Goal: Task Accomplishment & Management: Use online tool/utility

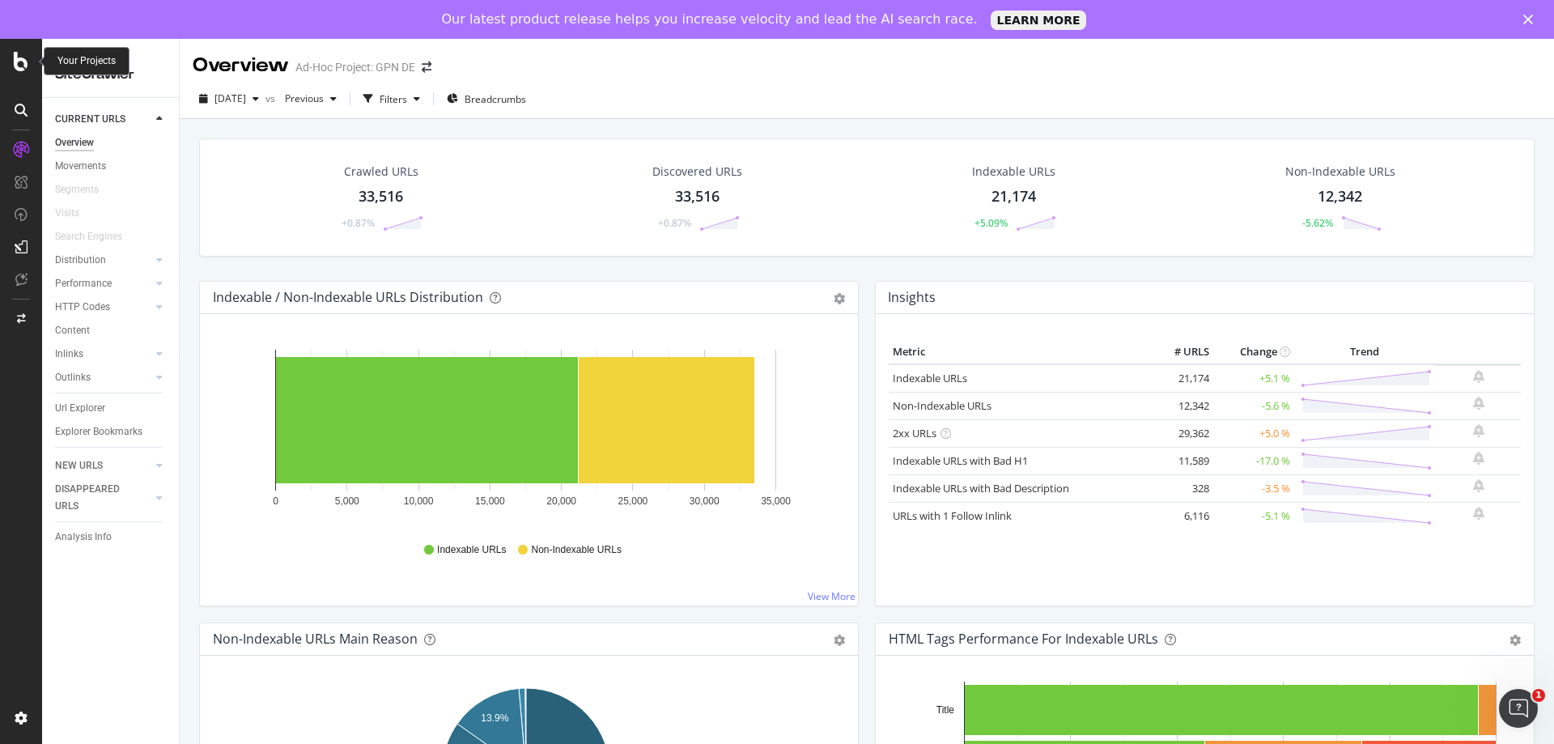
click at [26, 61] on icon at bounding box center [21, 61] width 15 height 19
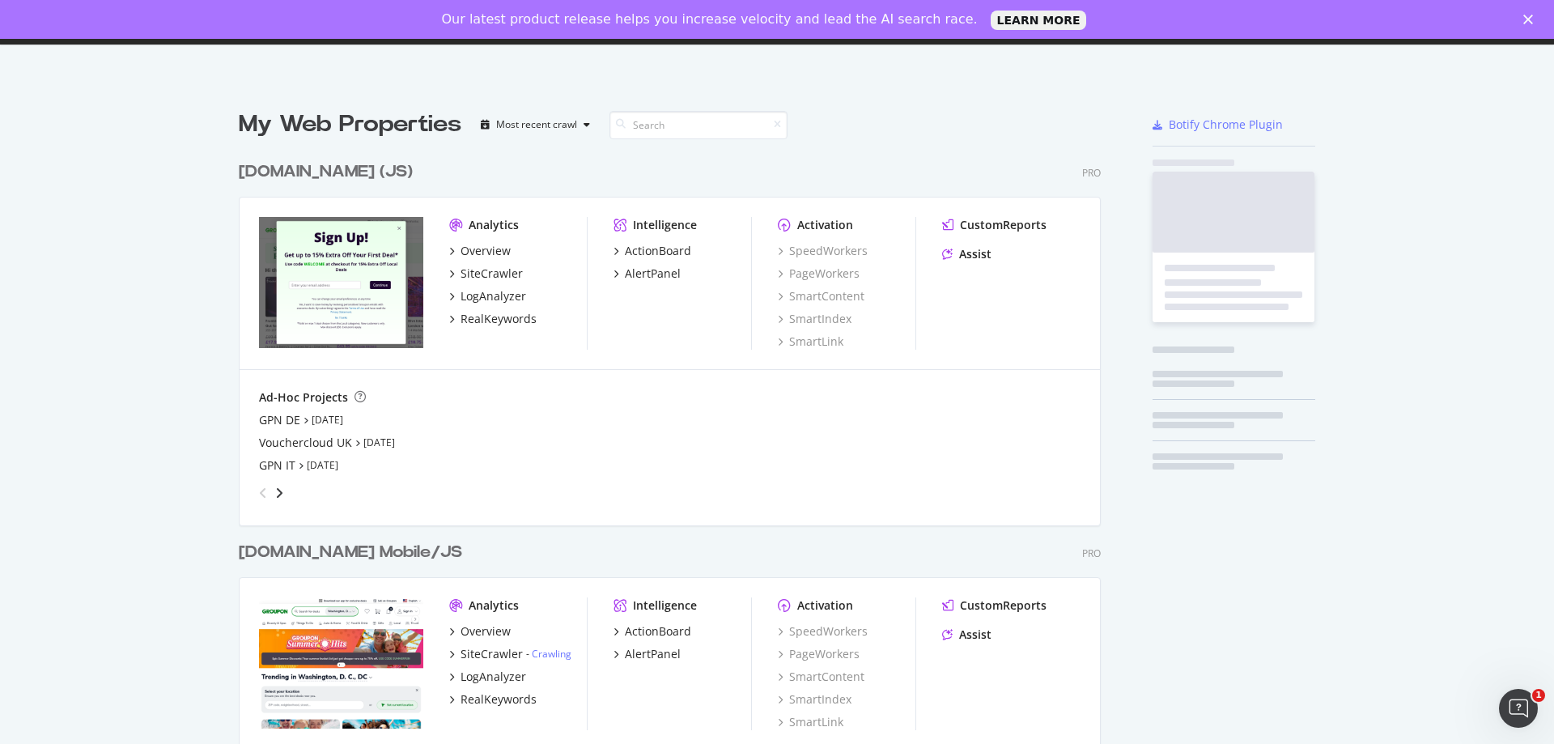
scroll to position [732, 1530]
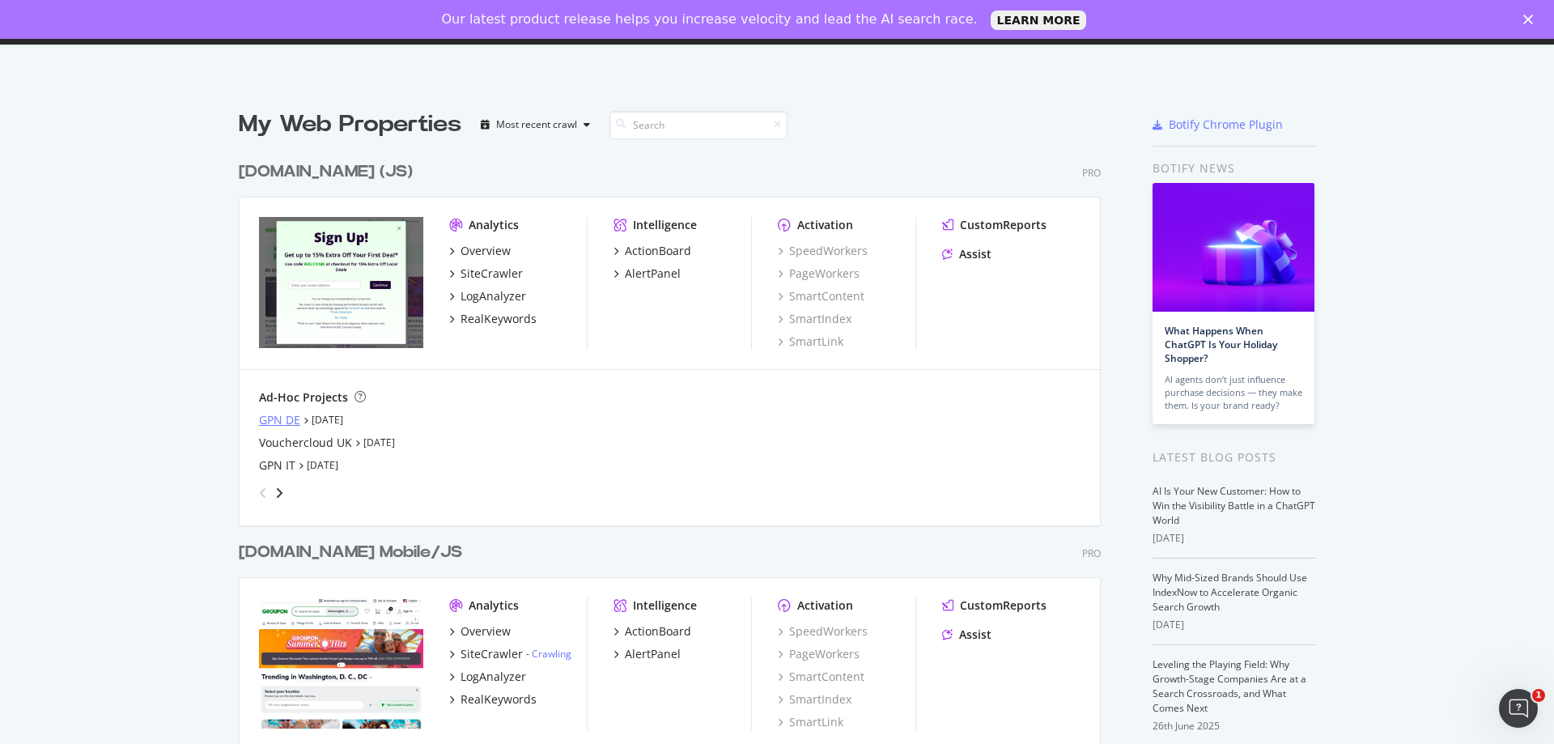
click at [283, 419] on div "GPN DE" at bounding box center [279, 420] width 41 height 16
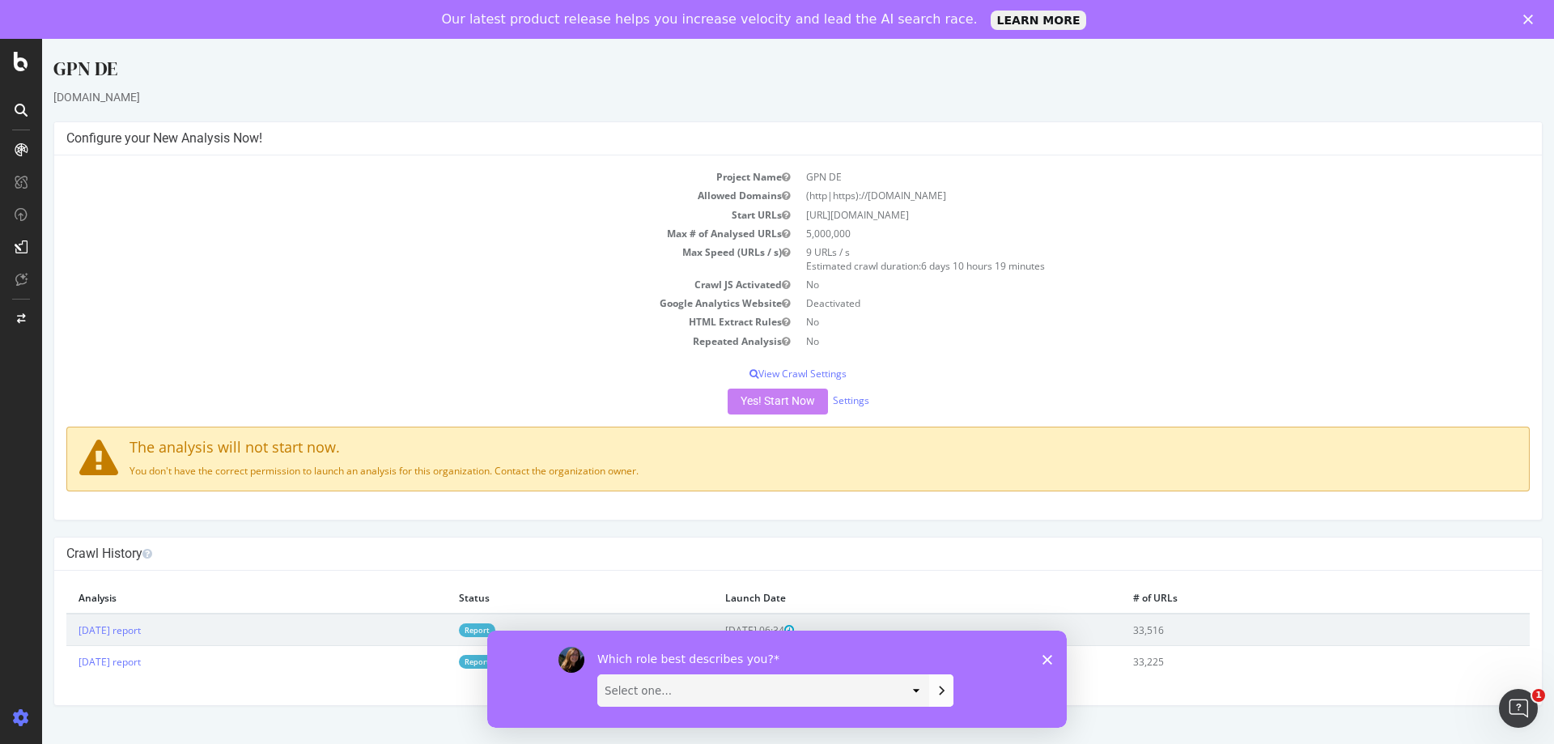
click at [1046, 650] on div "Which role best describes you? Select one... Analyst/BI C-level Leadership Cont…" at bounding box center [777, 678] width 580 height 97
click at [1046, 654] on icon "Close survey" at bounding box center [1048, 659] width 10 height 10
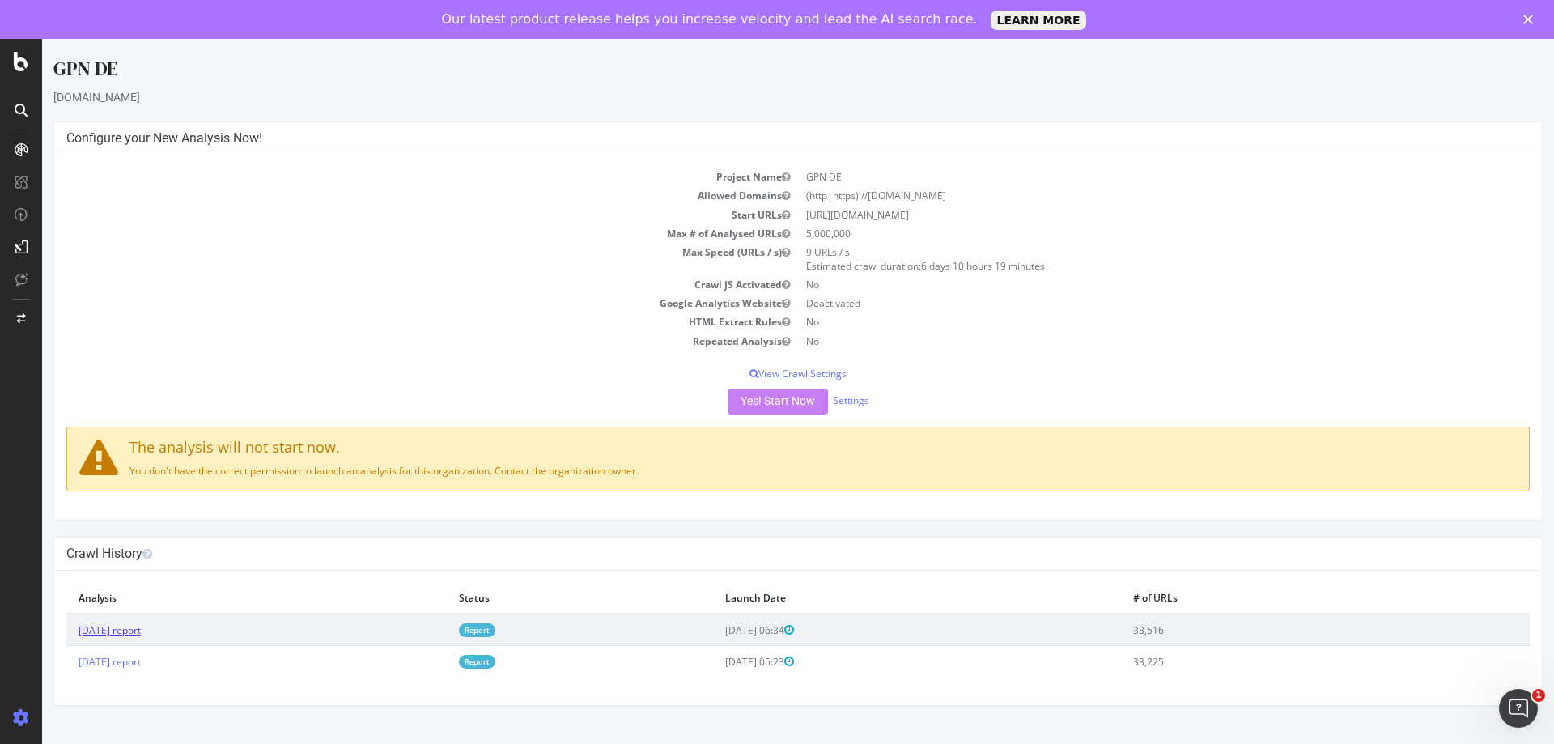
click at [113, 627] on link "[DATE] report" at bounding box center [110, 630] width 62 height 14
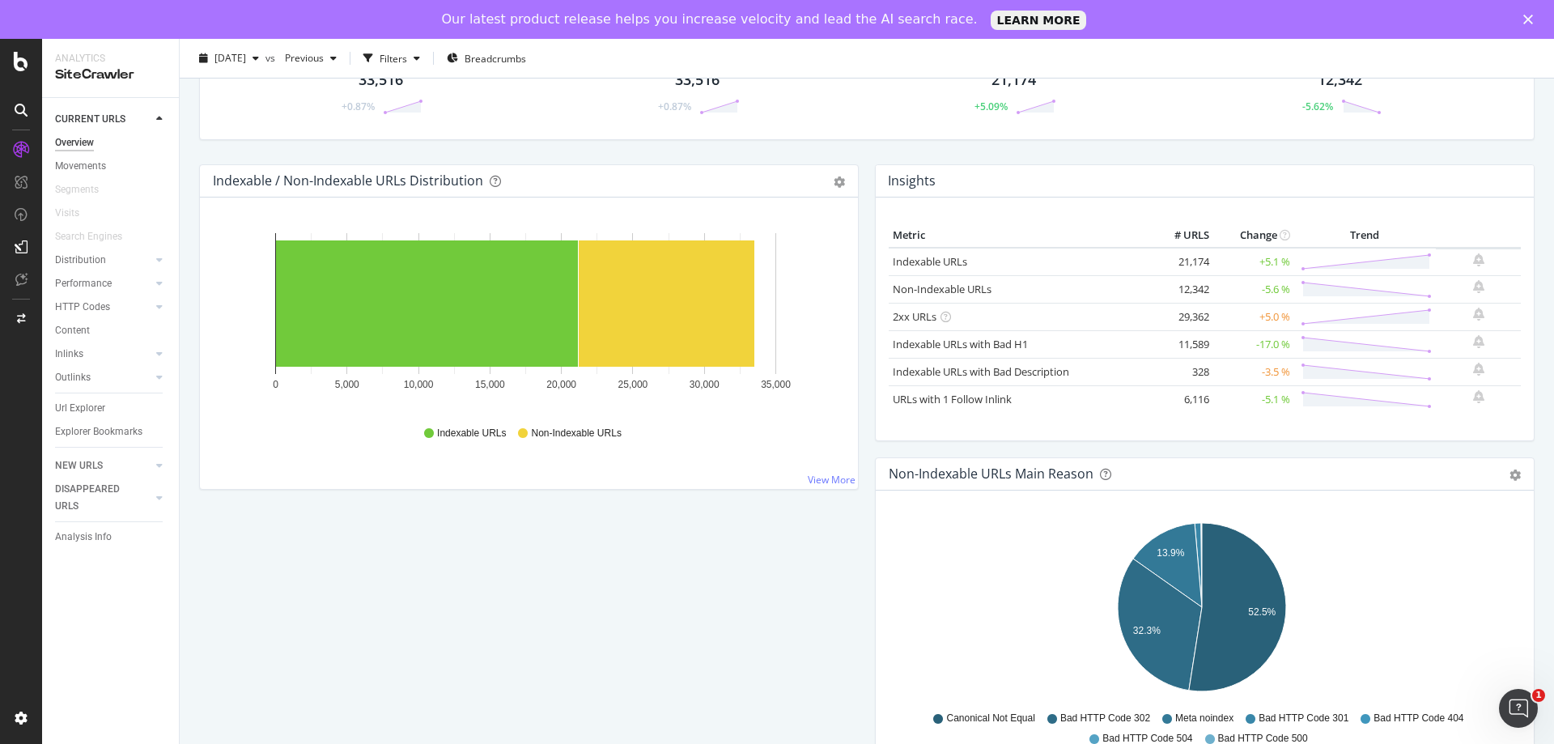
scroll to position [36, 0]
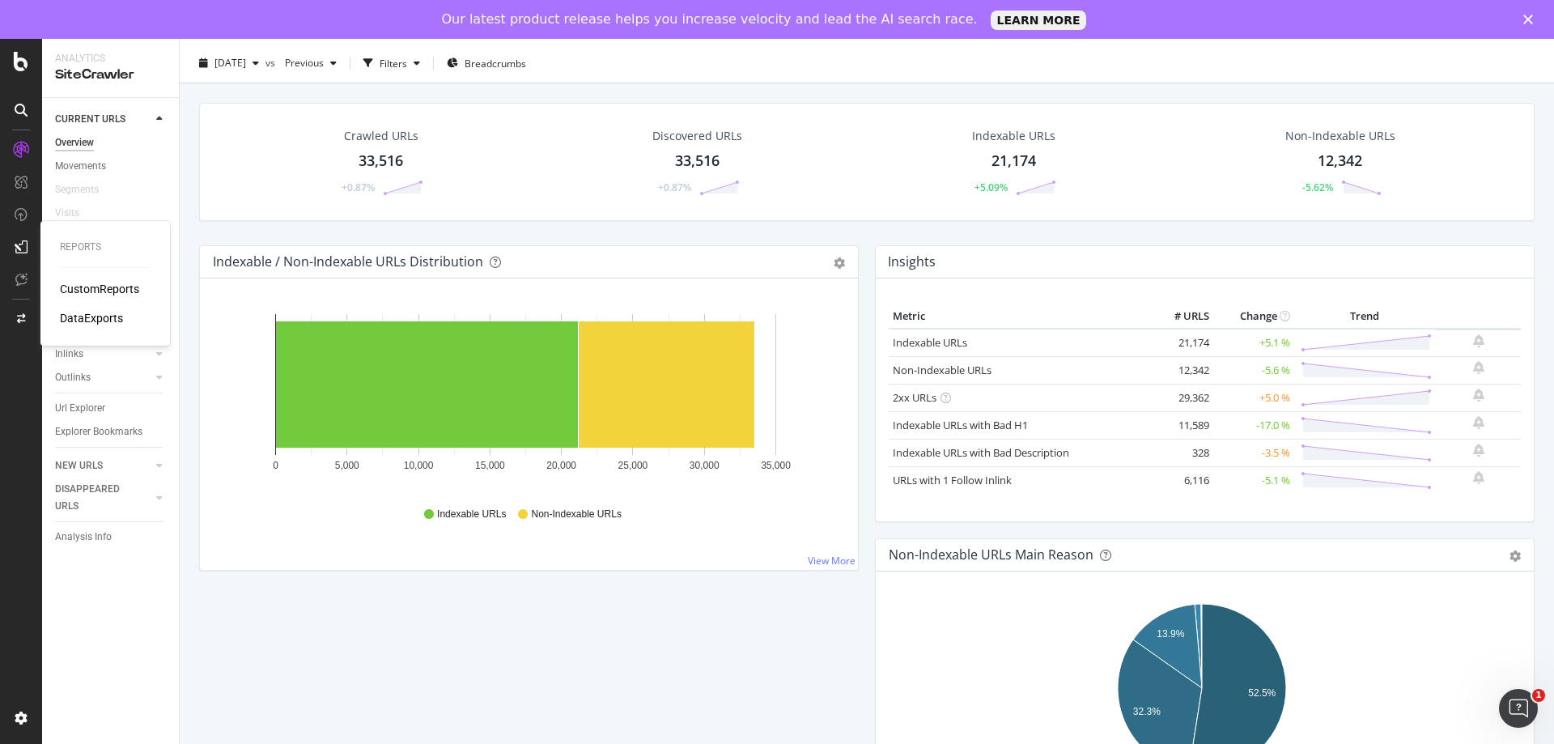
click at [25, 250] on icon at bounding box center [21, 246] width 13 height 13
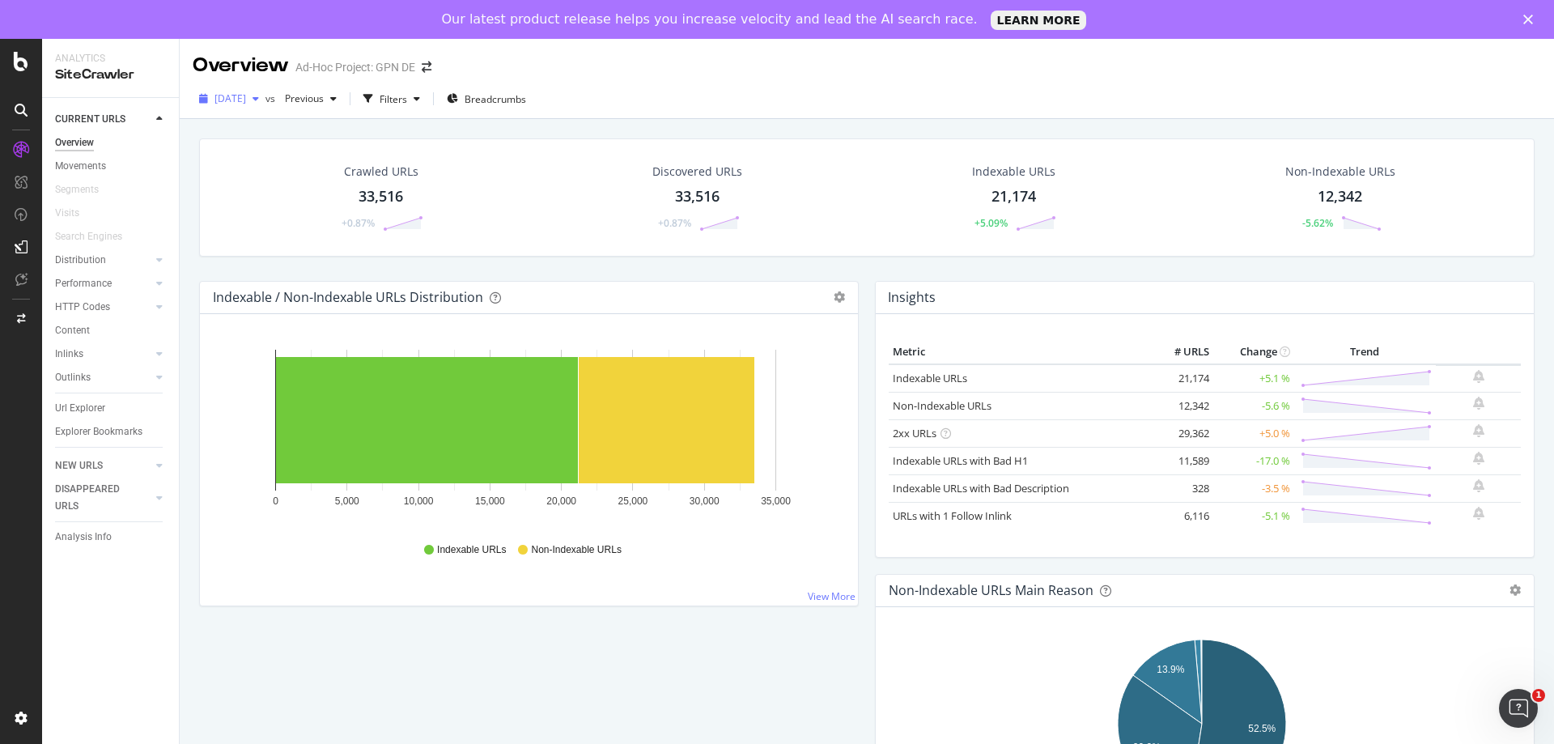
click at [266, 99] on div "button" at bounding box center [255, 99] width 19 height 10
click at [593, 81] on div "[DATE] vs Previous Filters Breadcrumbs" at bounding box center [867, 99] width 1375 height 40
click at [100, 313] on div "DataExports" at bounding box center [91, 318] width 63 height 16
click at [420, 101] on icon "button" at bounding box center [417, 99] width 6 height 10
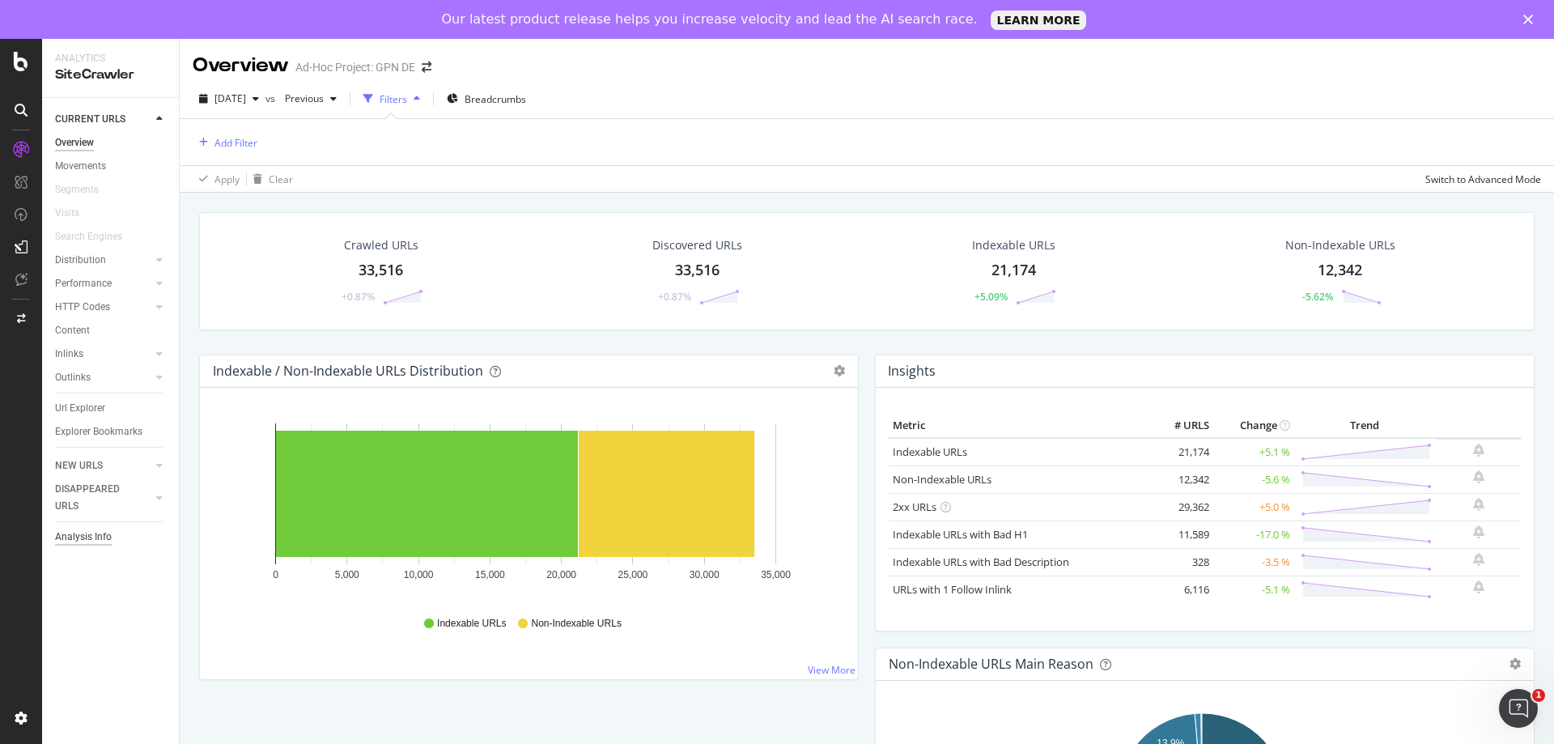
click at [108, 540] on div "Analysis Info" at bounding box center [83, 537] width 57 height 17
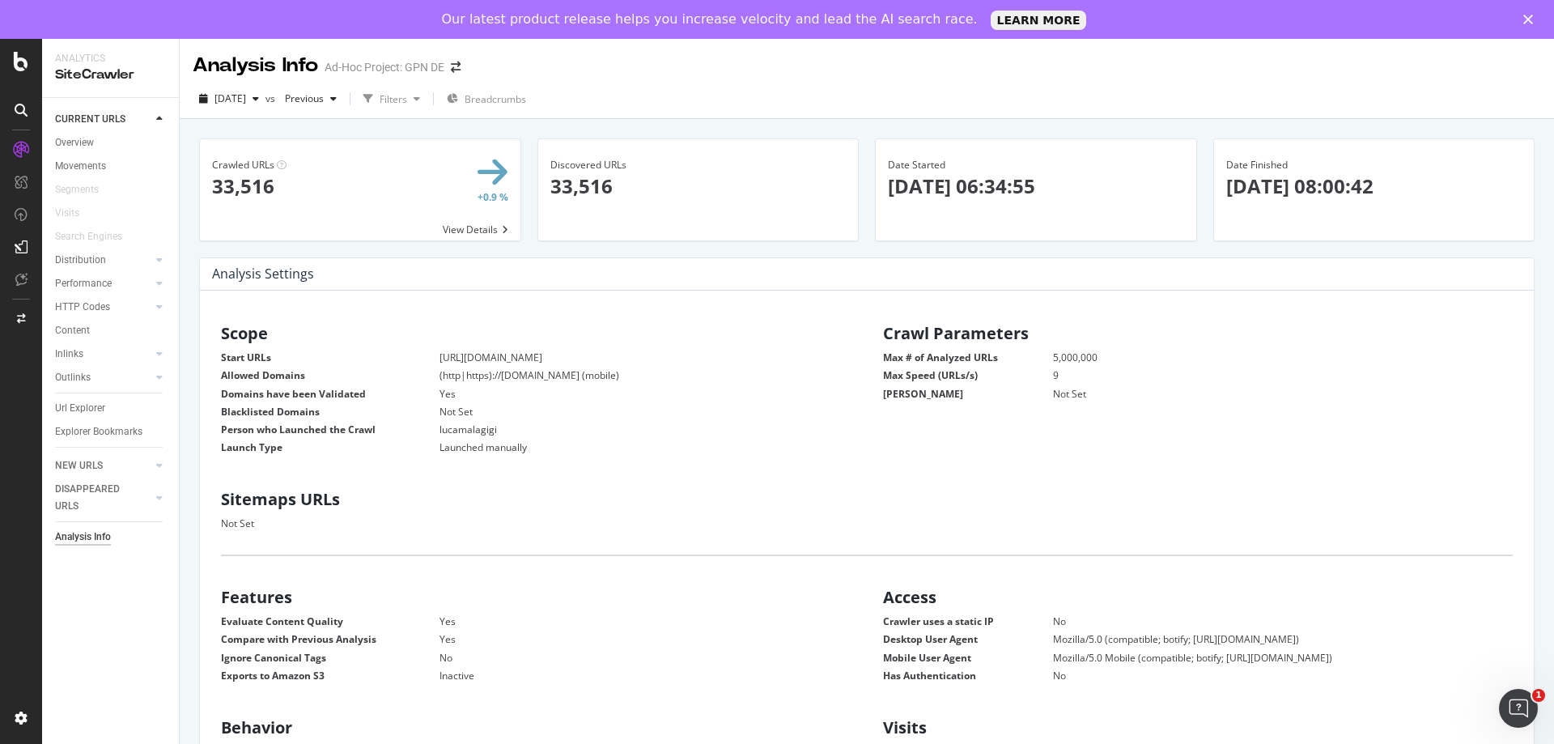
scroll to position [246, 618]
click at [259, 100] on icon "button" at bounding box center [256, 99] width 6 height 10
click at [289, 121] on div "[DATE] 33.5K URLs" at bounding box center [299, 130] width 193 height 23
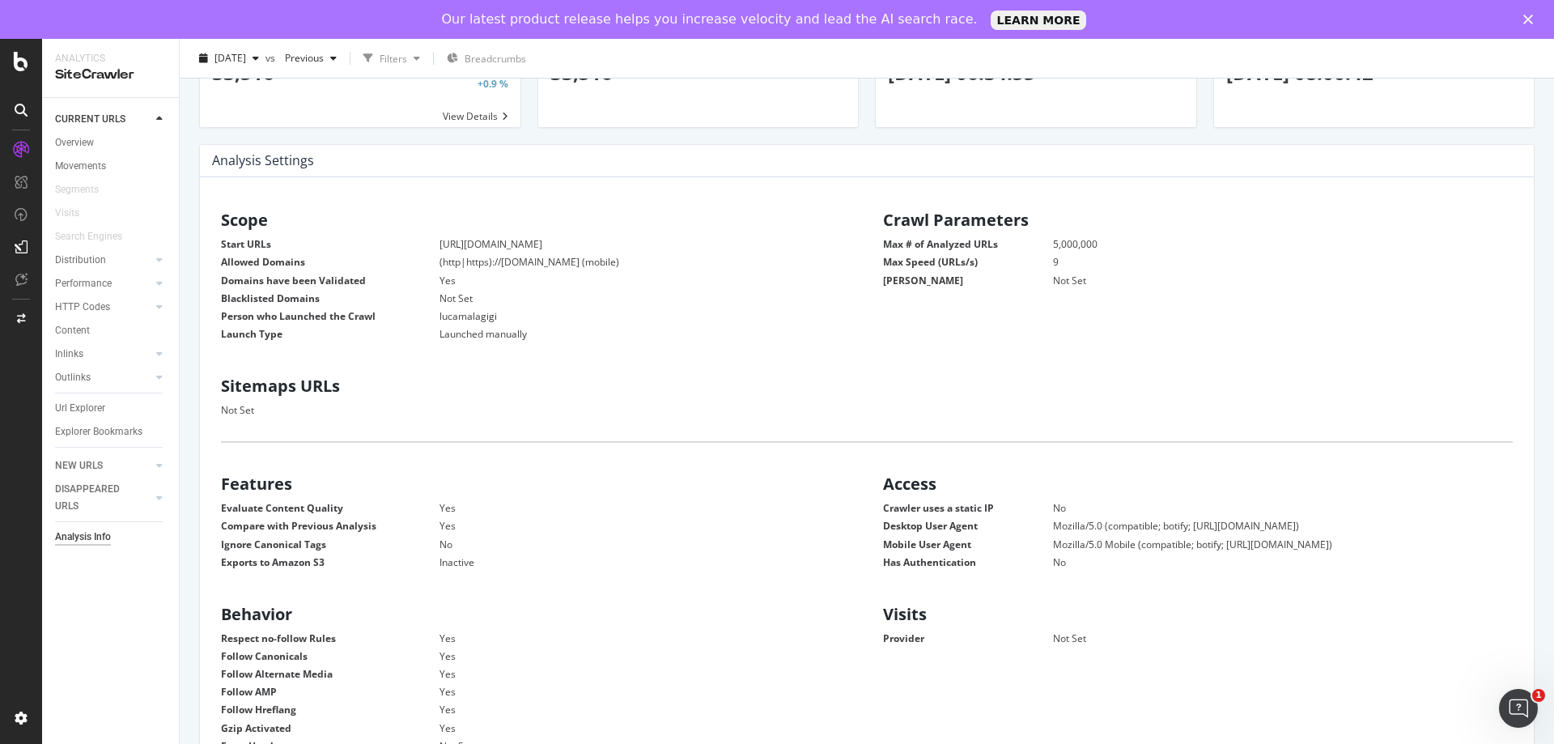
scroll to position [0, 0]
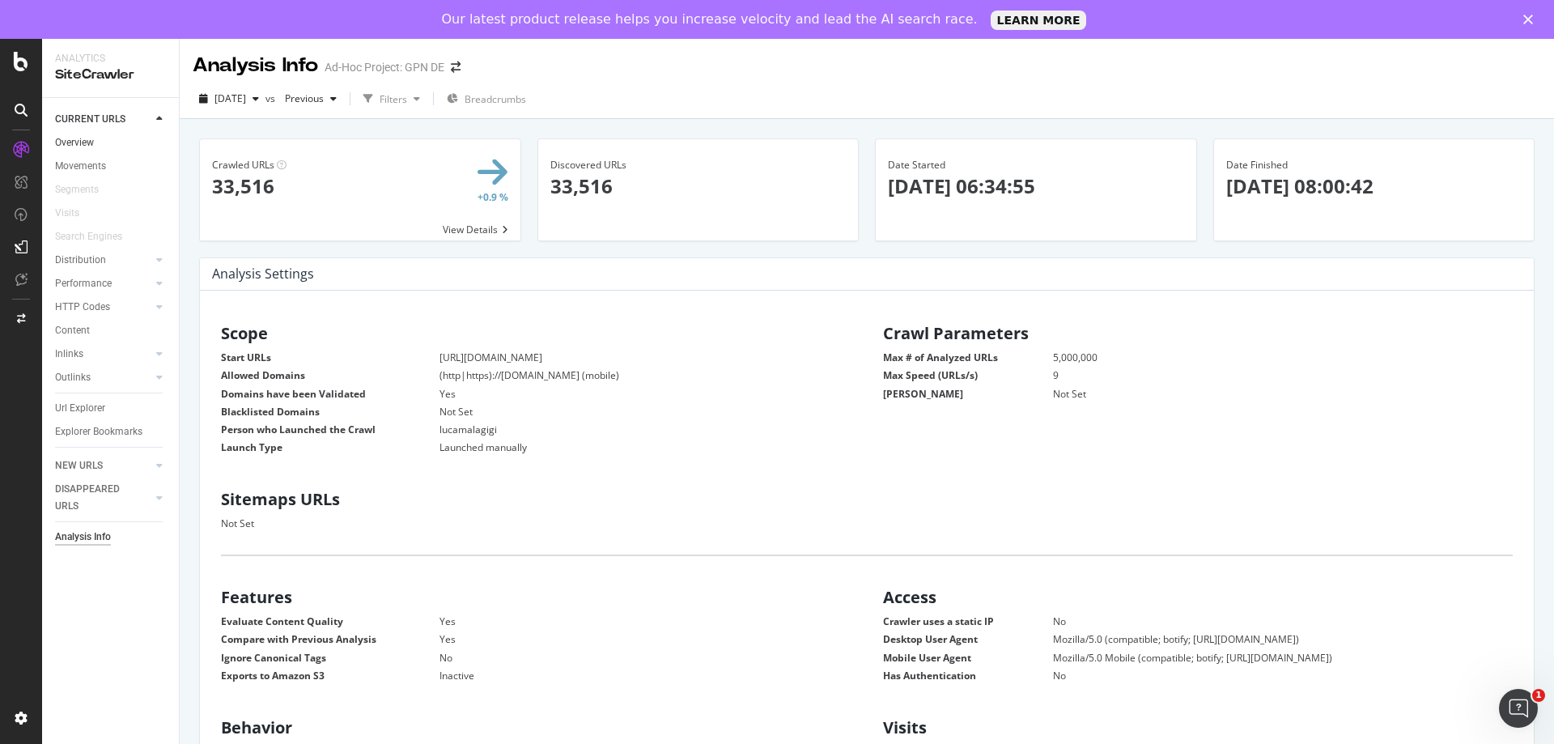
click at [117, 138] on link "Overview" at bounding box center [111, 142] width 113 height 17
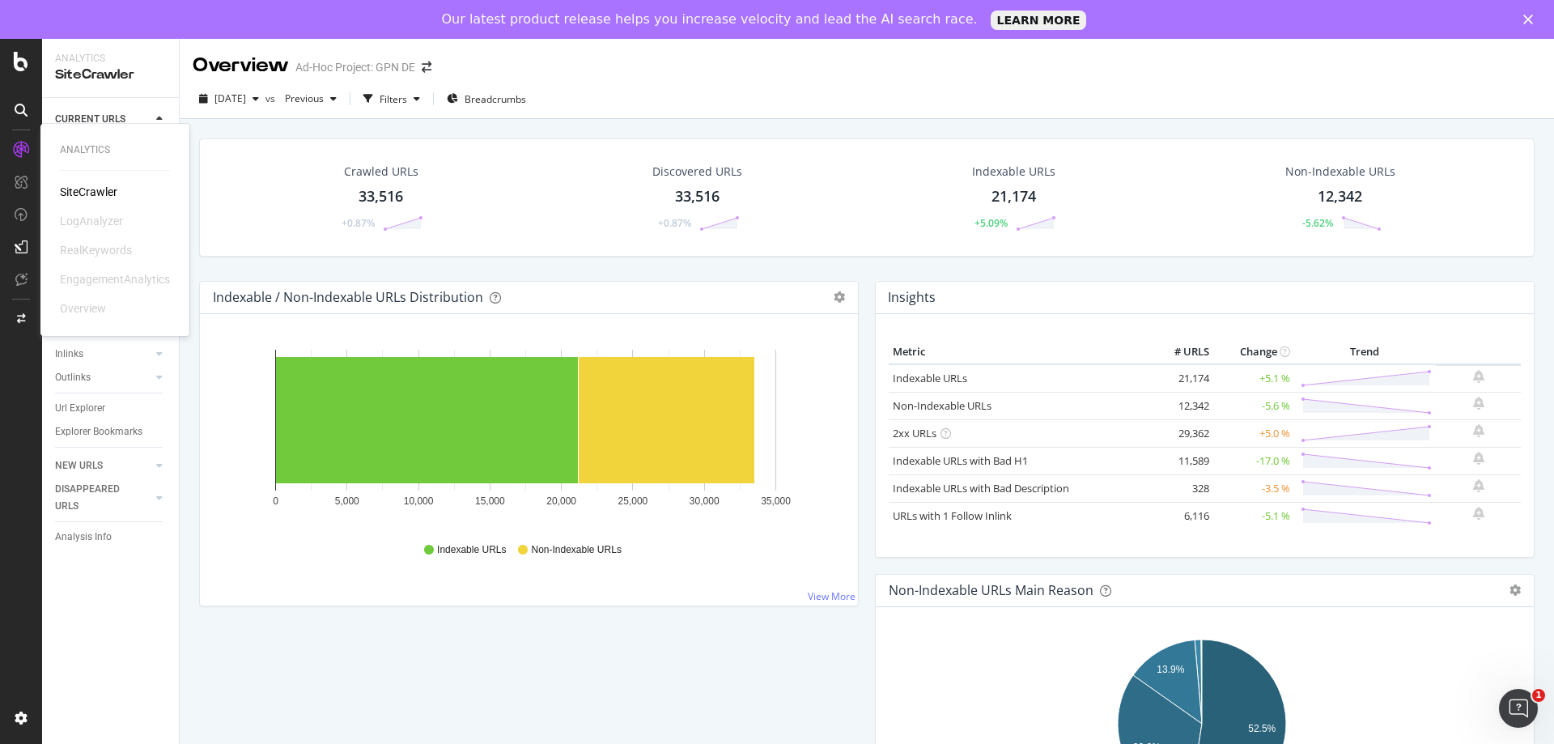
click at [92, 190] on div "SiteCrawler" at bounding box center [88, 192] width 57 height 16
click at [407, 102] on div "Filters" at bounding box center [394, 99] width 28 height 14
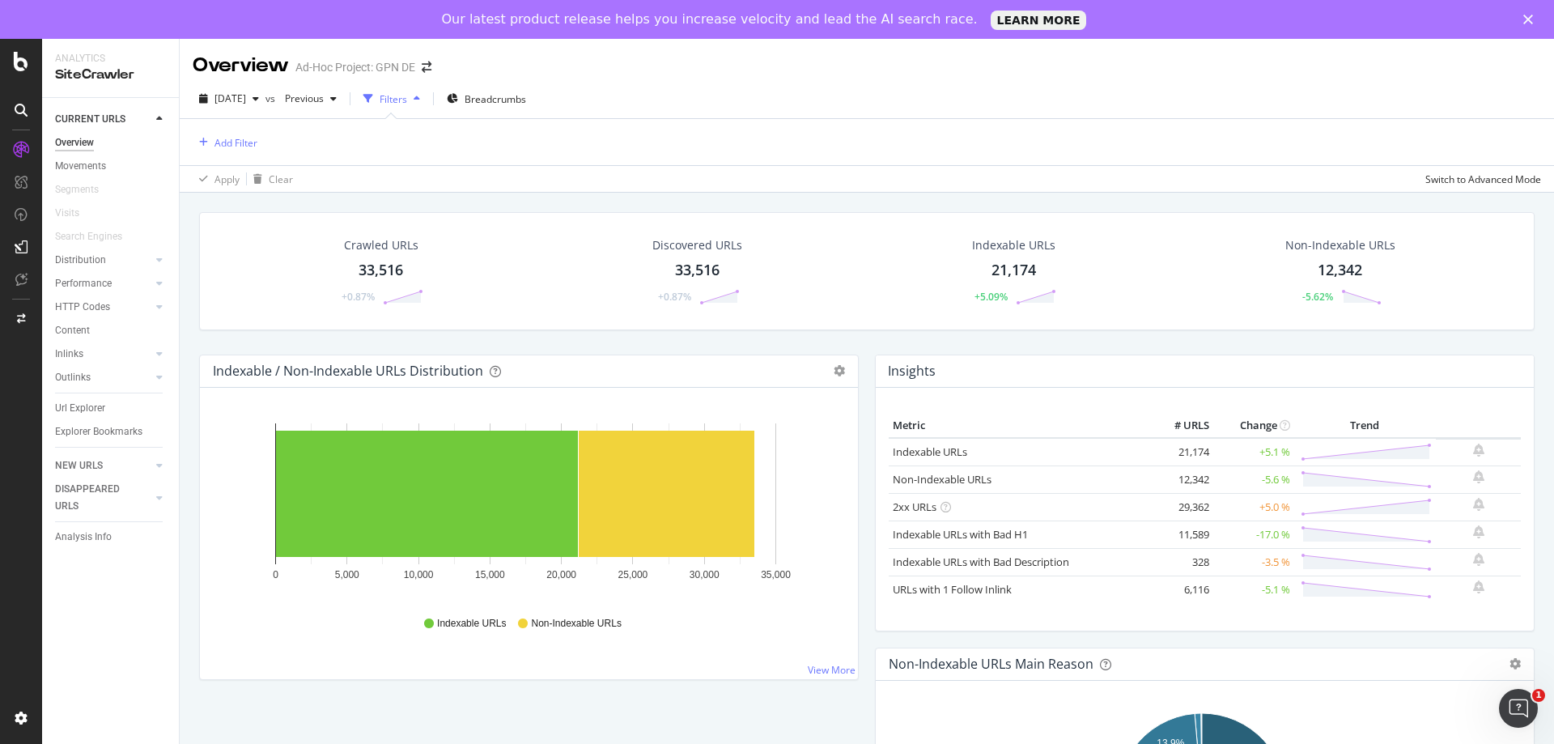
click at [407, 102] on div "Filters" at bounding box center [394, 99] width 28 height 14
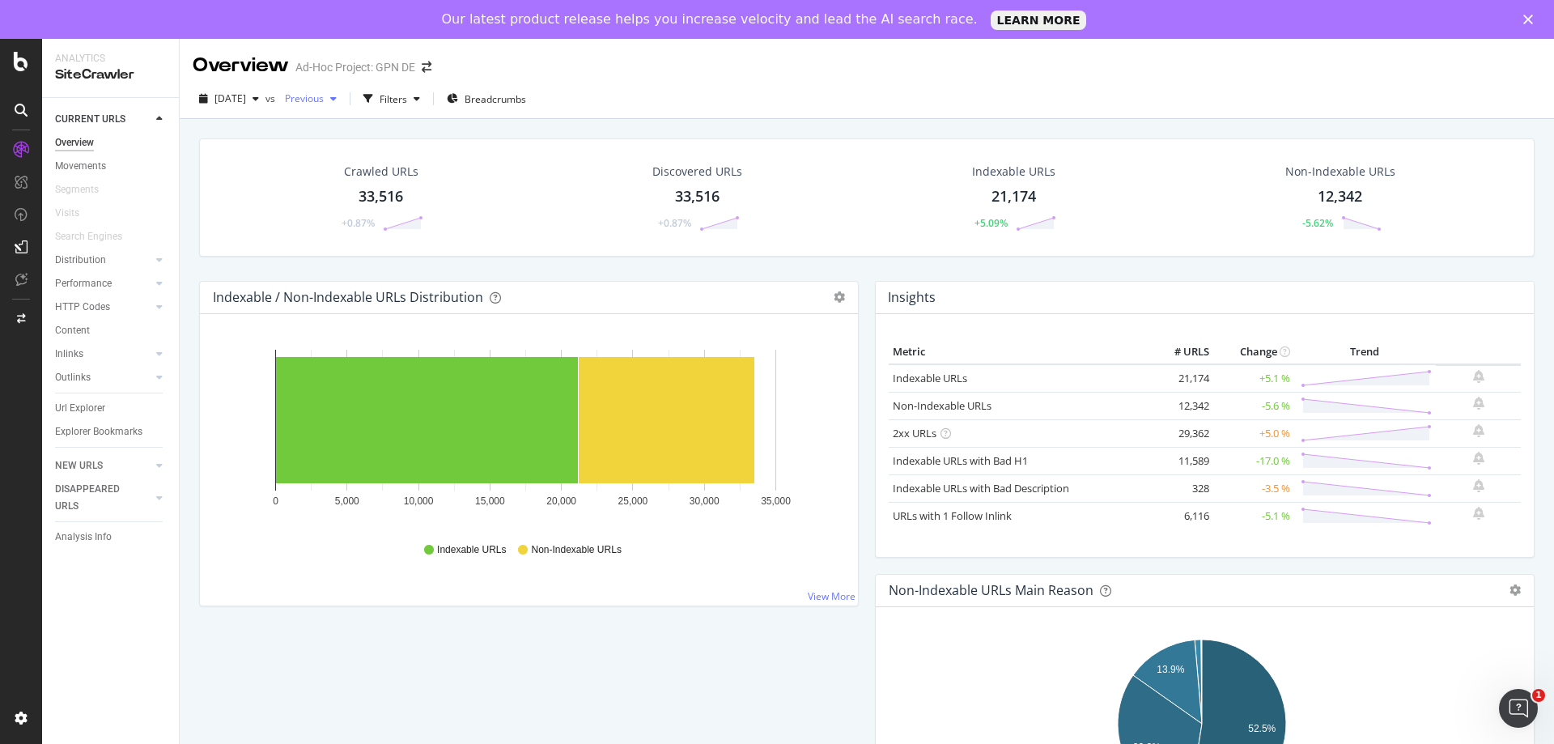
click at [324, 102] on span "Previous" at bounding box center [300, 98] width 45 height 14
click at [19, 111] on icon at bounding box center [21, 110] width 13 height 13
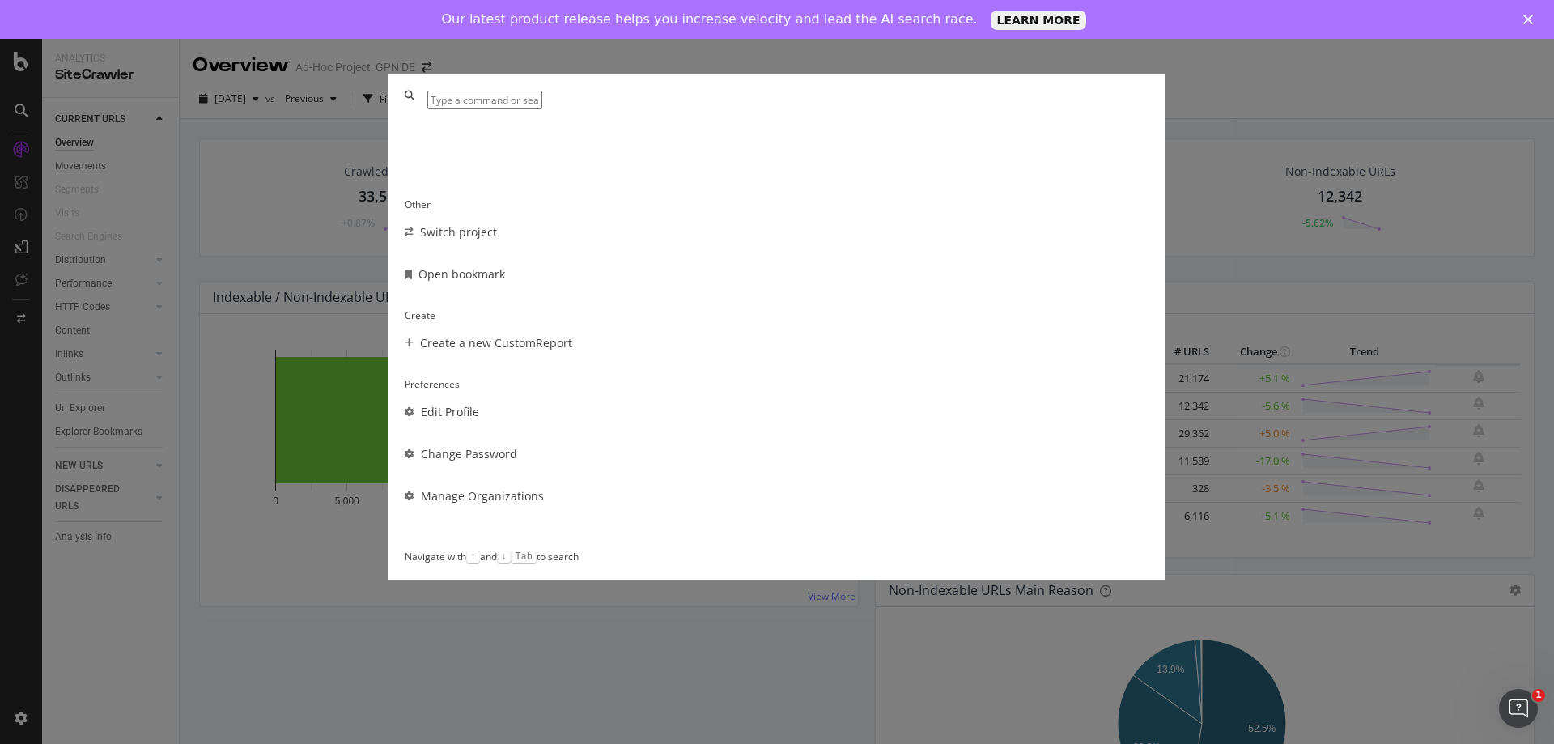
scroll to position [117, 0]
click at [376, 573] on div "Other Switch project Open bookmark Create Create a new CustomReport Preferences…" at bounding box center [777, 372] width 1554 height 744
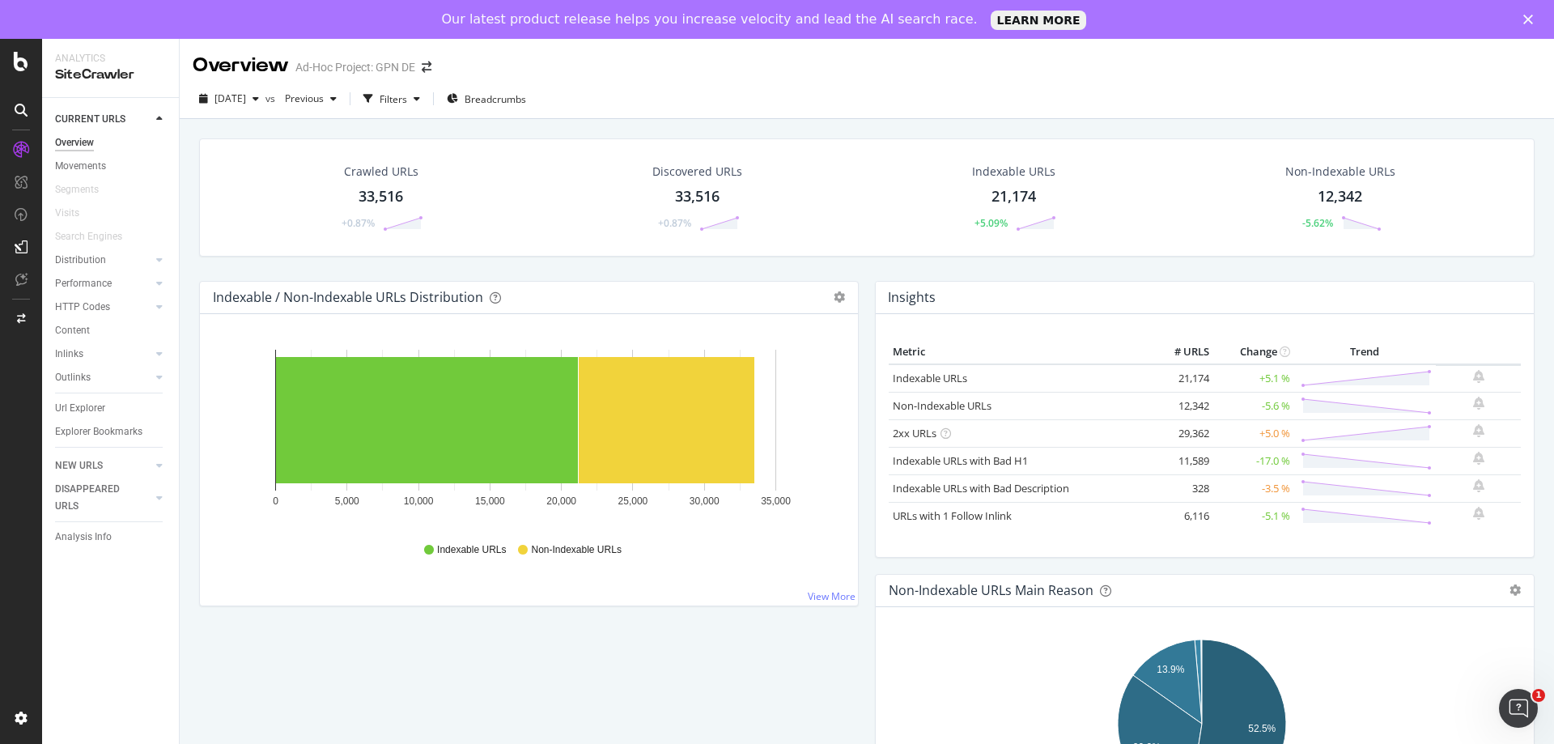
click at [19, 242] on icon at bounding box center [21, 246] width 13 height 13
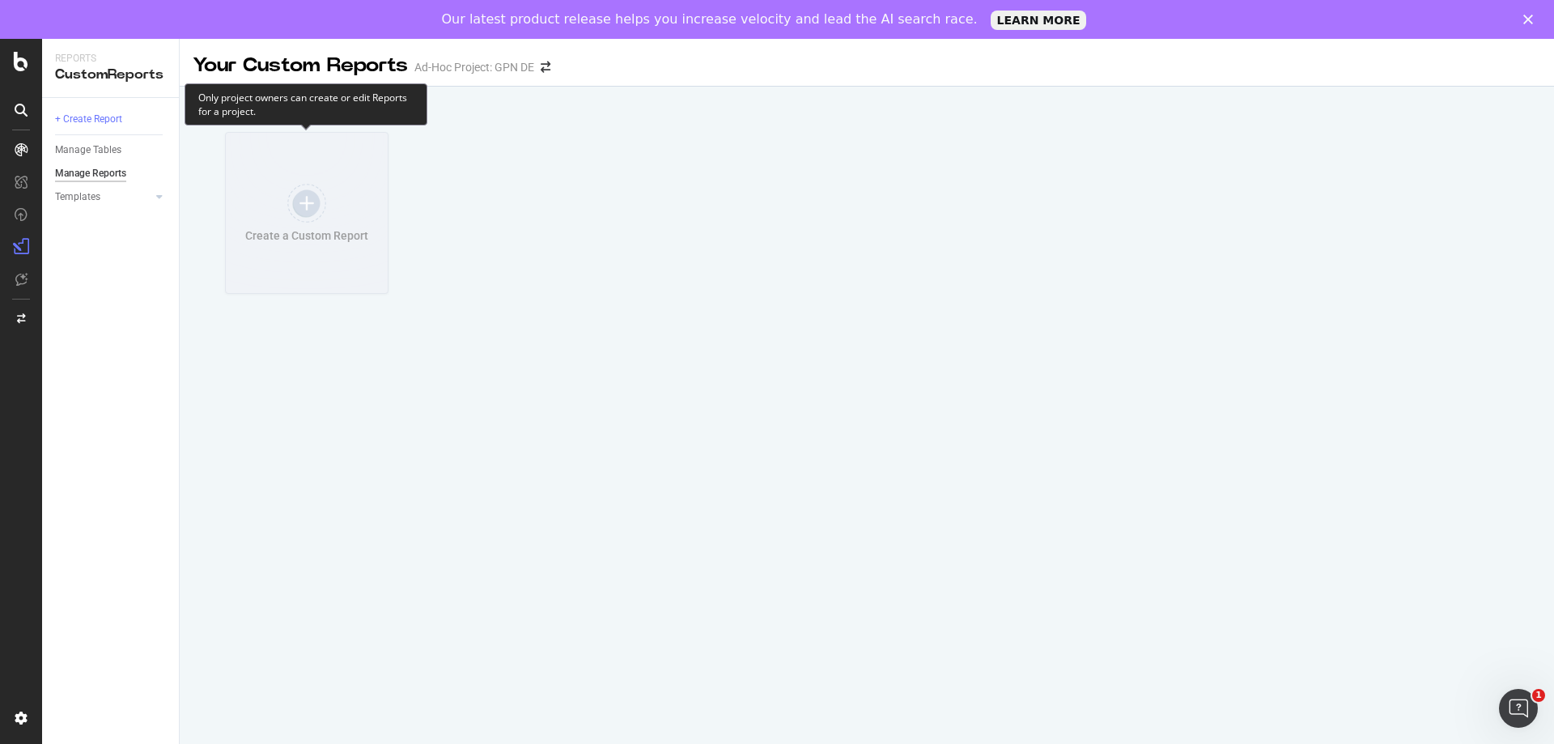
click at [309, 207] on div at bounding box center [306, 203] width 39 height 39
click at [118, 125] on div "+ Create Report" at bounding box center [88, 119] width 67 height 17
click at [95, 117] on div "+ Create Report" at bounding box center [88, 119] width 67 height 17
click at [98, 175] on div "Manage Reports" at bounding box center [90, 173] width 71 height 17
click at [138, 193] on div at bounding box center [143, 197] width 16 height 16
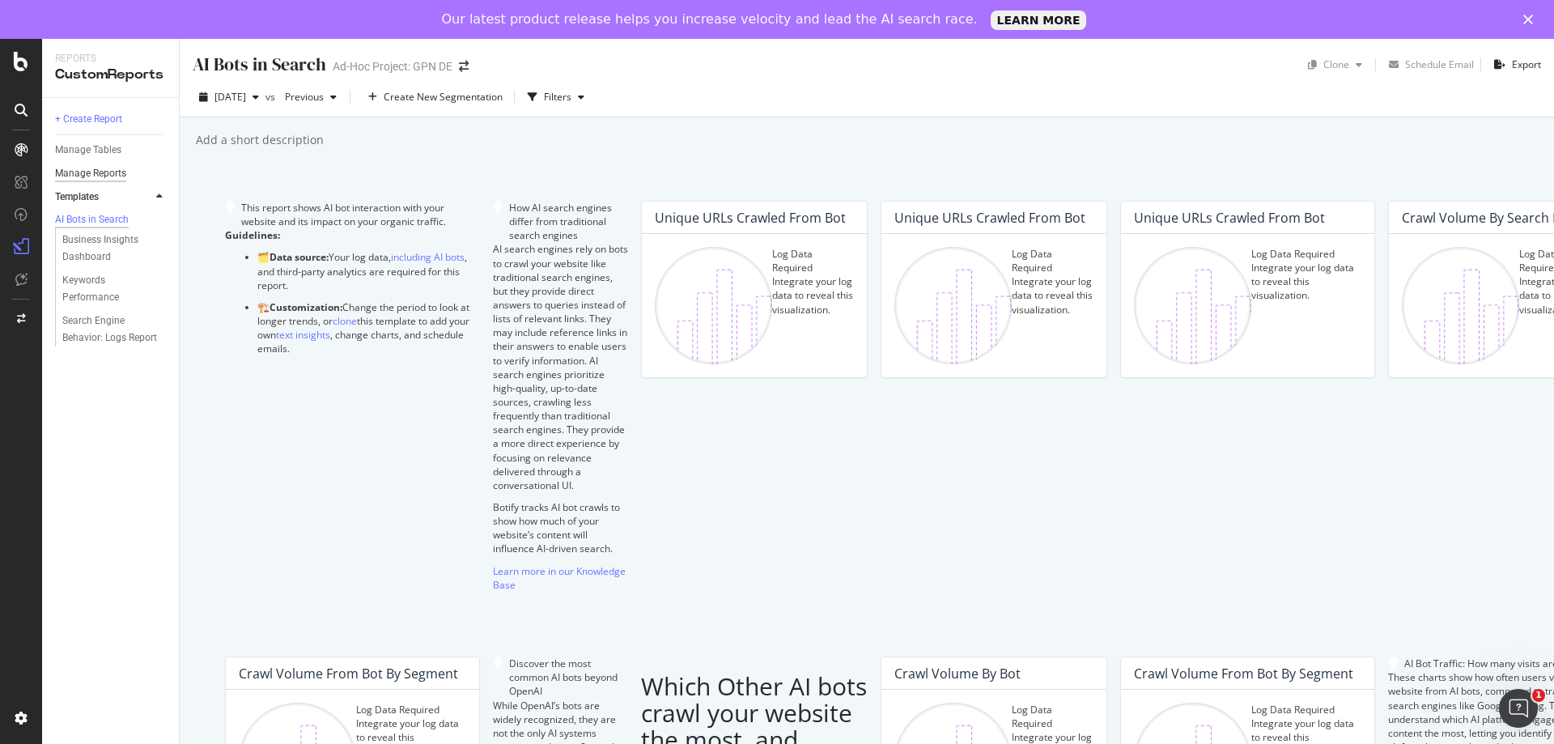
click at [110, 176] on div "Manage Reports" at bounding box center [90, 173] width 71 height 17
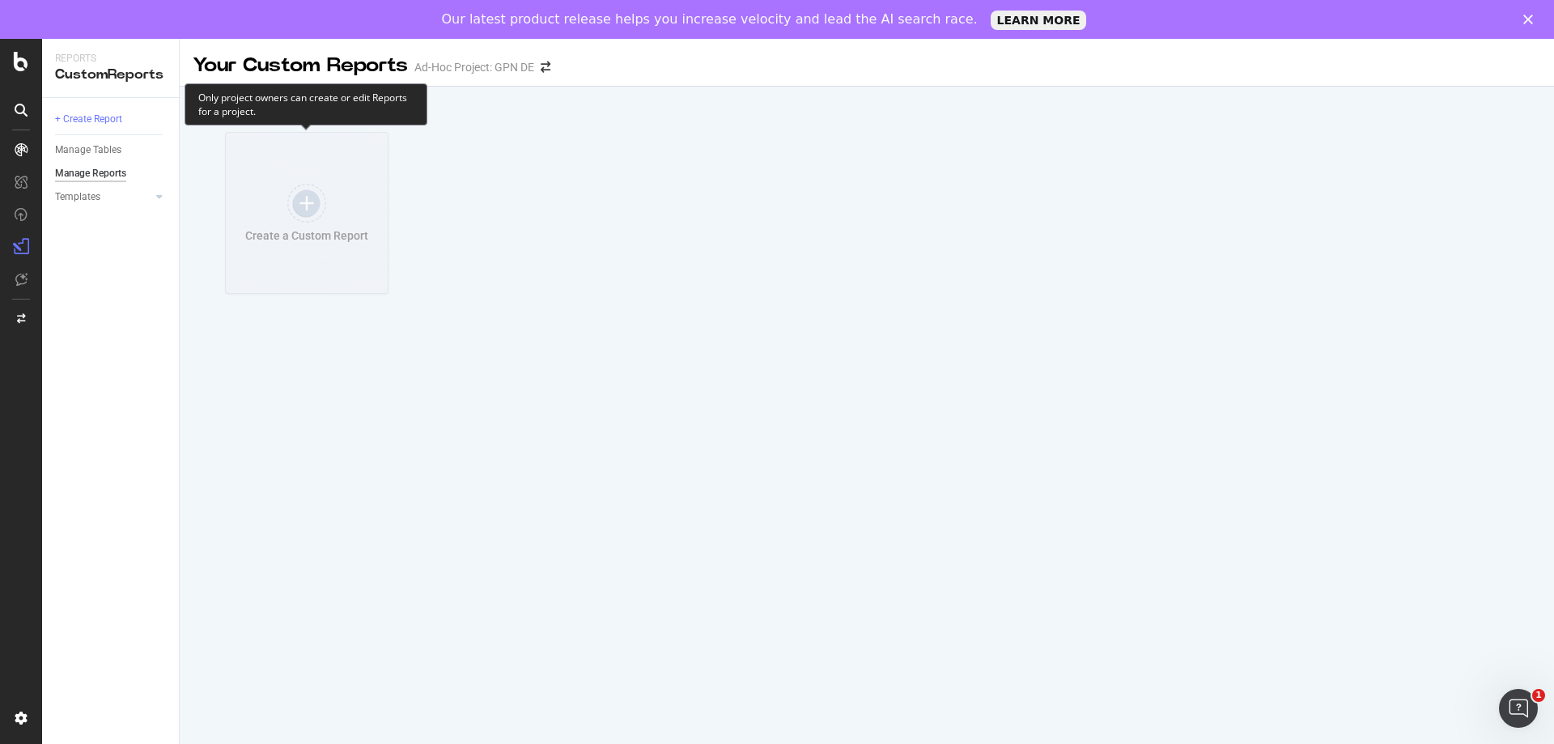
click at [288, 227] on div "Create a Custom Report" at bounding box center [307, 213] width 164 height 162
click at [113, 121] on div "+ Create Report" at bounding box center [88, 119] width 67 height 17
